Goal: Task Accomplishment & Management: Use online tool/utility

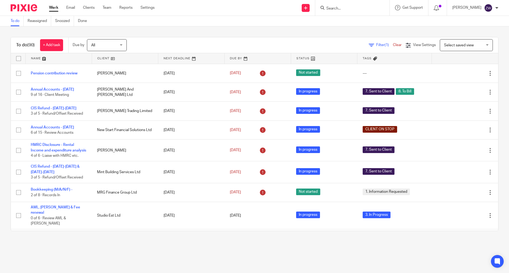
click at [204, 24] on div "To do Reassigned Snoozed Done" at bounding box center [254, 21] width 509 height 11
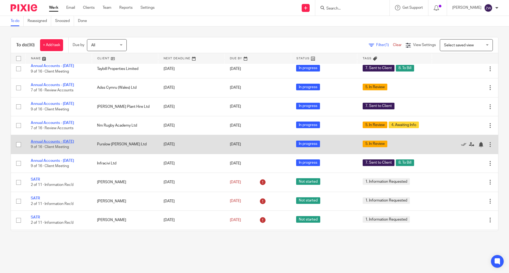
click at [74, 140] on link "Annual Accounts - [DATE]" at bounding box center [52, 142] width 43 height 4
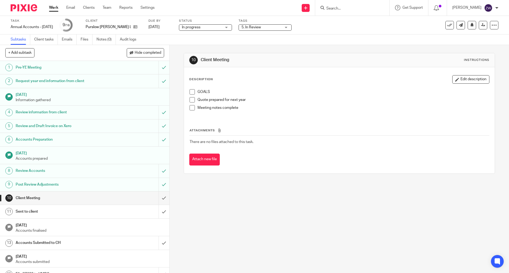
click at [270, 29] on span "5. In Review" at bounding box center [261, 28] width 40 height 6
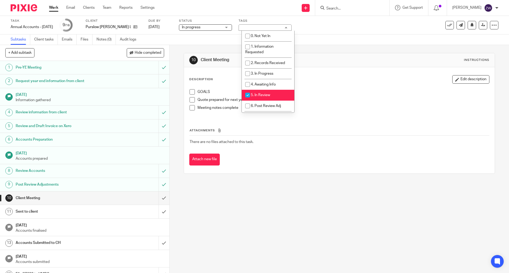
click at [257, 92] on li "5. In Review" at bounding box center [268, 95] width 52 height 11
checkbox input "false"
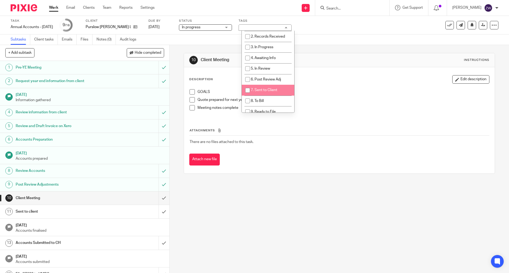
click at [266, 91] on span "7. Sent to Client" at bounding box center [264, 90] width 26 height 4
checkbox input "true"
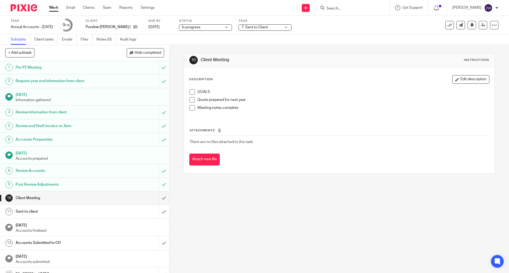
click at [174, 116] on div "10 Client Meeting Instructions Description Edit description GOALS Quote prepare…" at bounding box center [339, 159] width 339 height 228
click at [19, 6] on img at bounding box center [24, 7] width 26 height 7
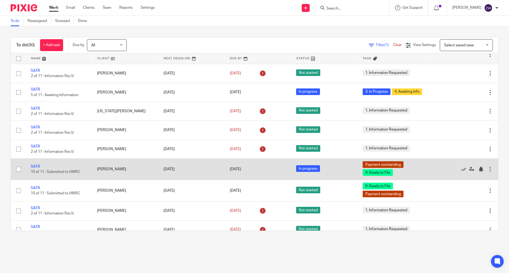
scroll to position [927, 0]
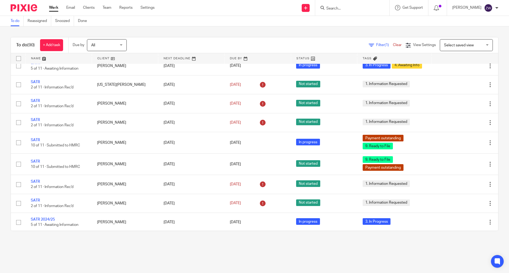
click at [496, 10] on div "[PERSON_NAME]" at bounding box center [475, 8] width 46 height 8
click at [475, 35] on span "Logout" at bounding box center [474, 37] width 12 height 4
